Goal: Communication & Community: Connect with others

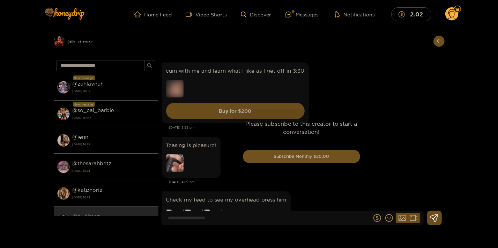
scroll to position [1440, 0]
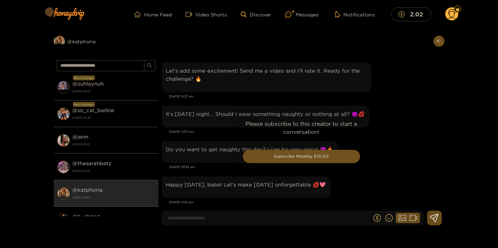
scroll to position [886, 0]
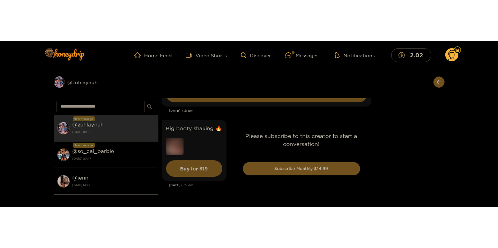
scroll to position [2129, 0]
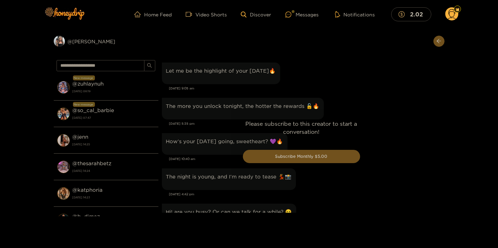
scroll to position [748, 0]
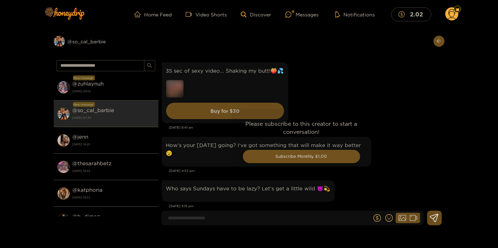
scroll to position [1293, 0]
